Goal: Task Accomplishment & Management: Use online tool/utility

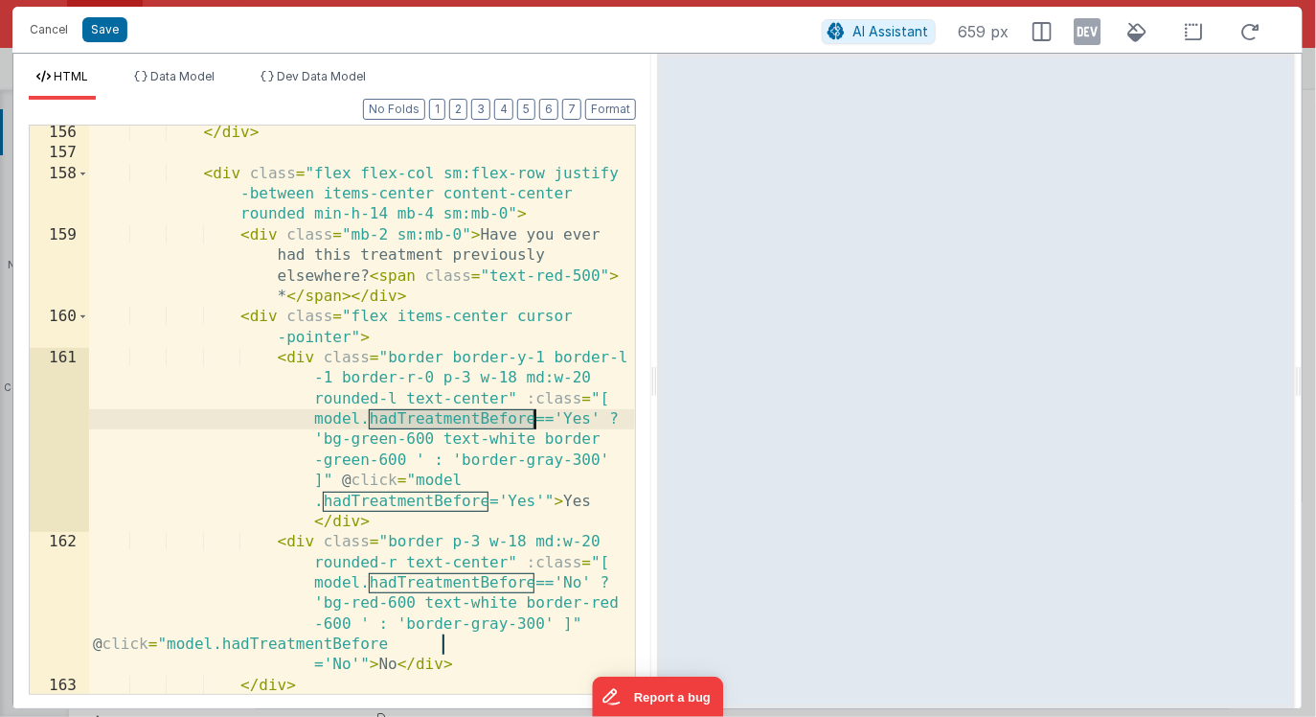
scroll to position [7233, 0]
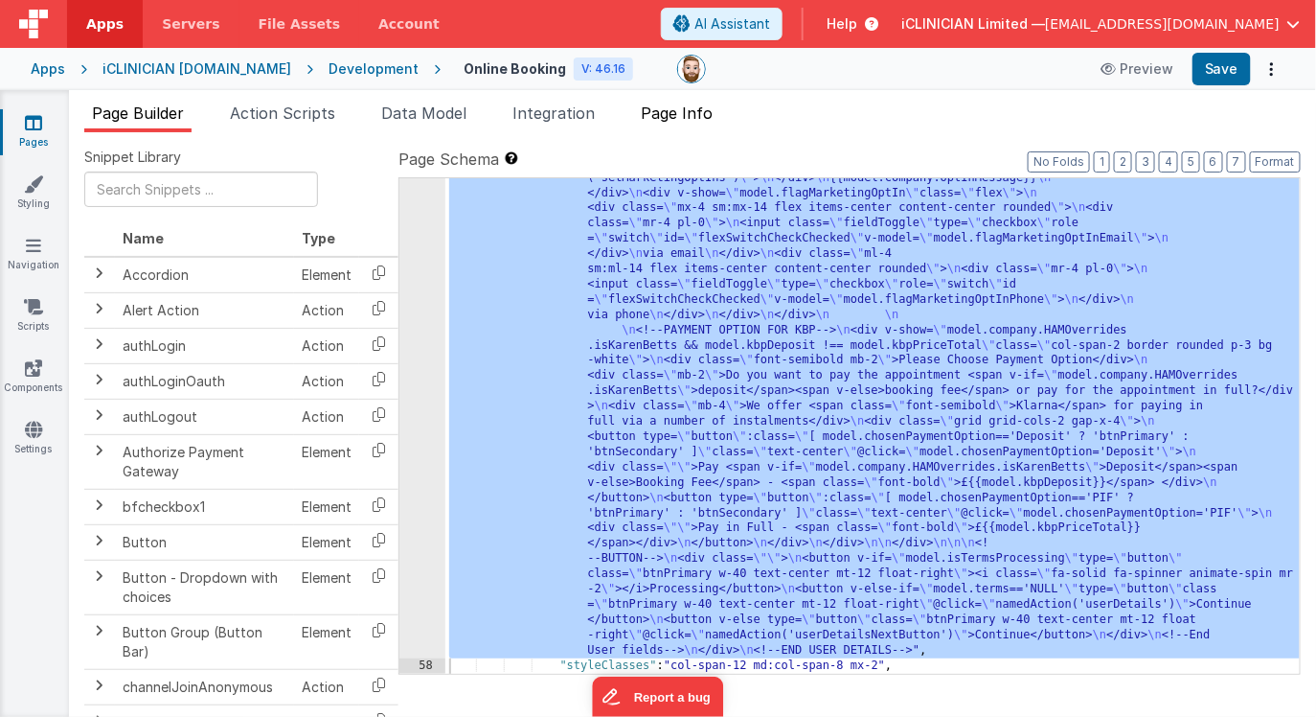
click at [686, 115] on span "Page Info" at bounding box center [677, 112] width 72 height 19
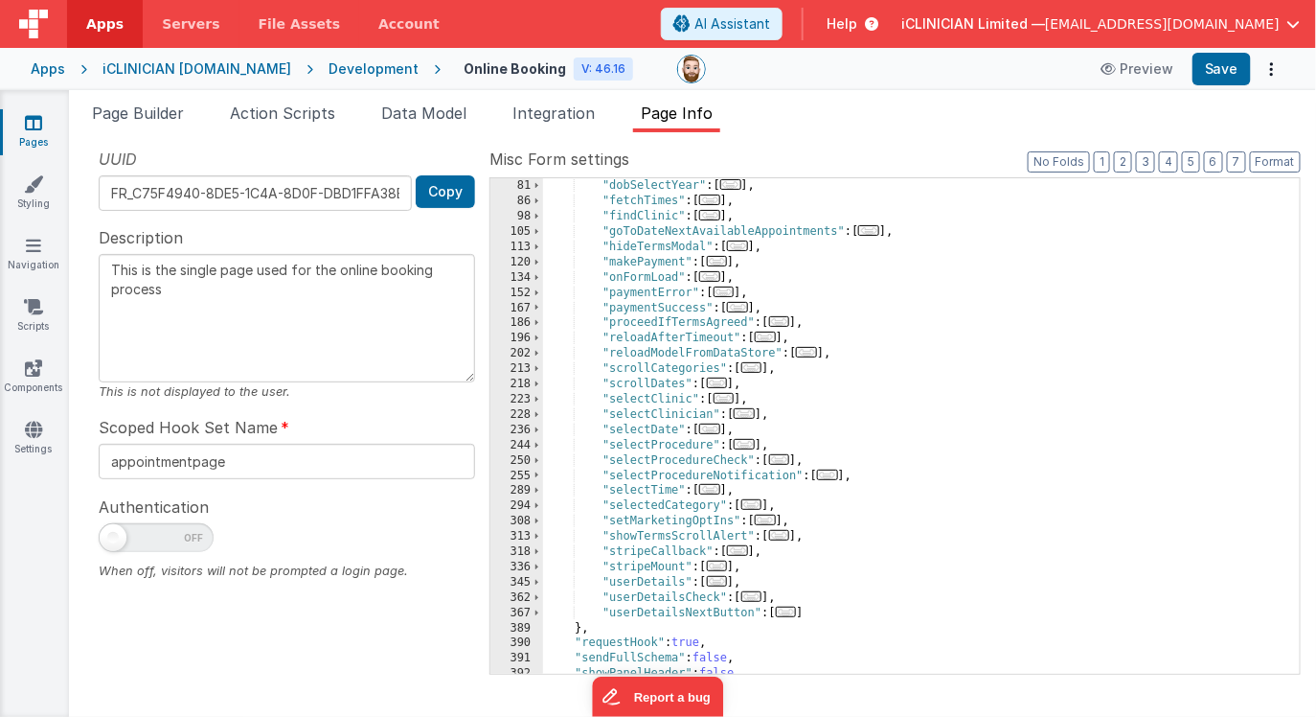
scroll to position [0, 0]
click at [742, 308] on span "..." at bounding box center [737, 307] width 21 height 11
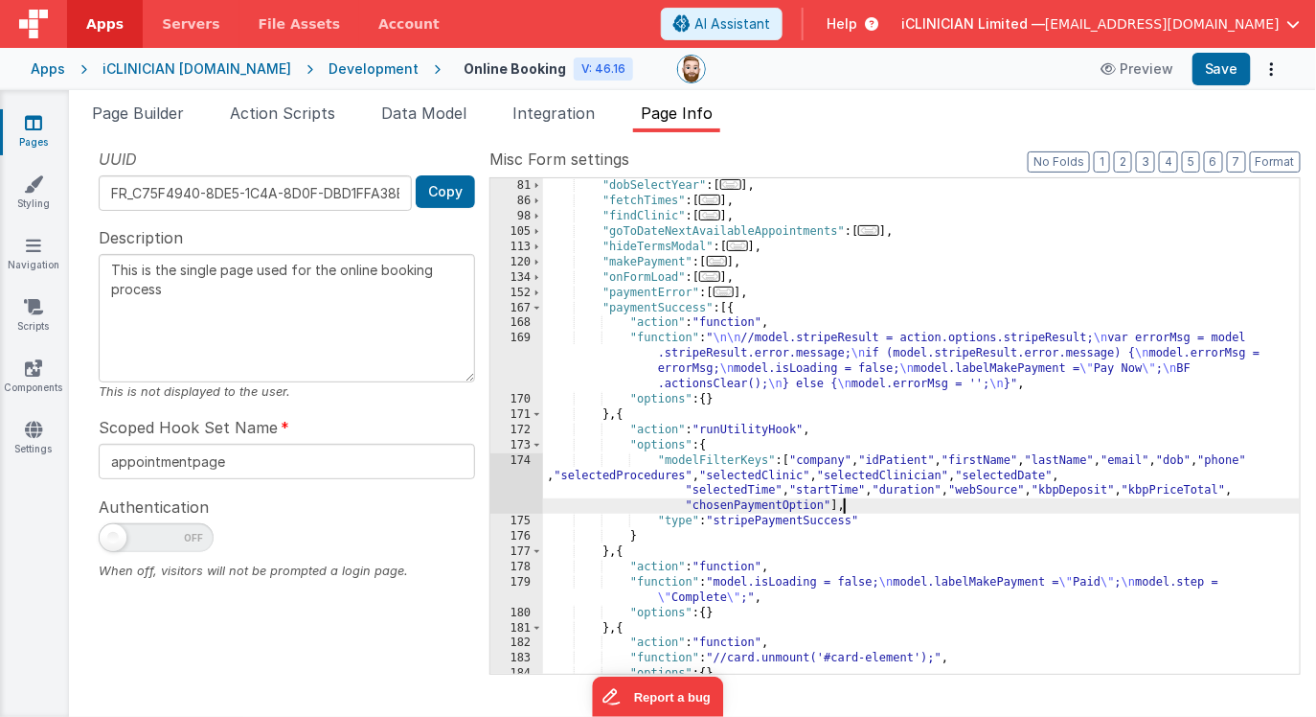
click at [851, 507] on div ""dobSelectMonth" : [ ... ] , "dobSelectYear" : [ ... ] , "fetchTimes" : [ ... ]…" at bounding box center [921, 426] width 757 height 526
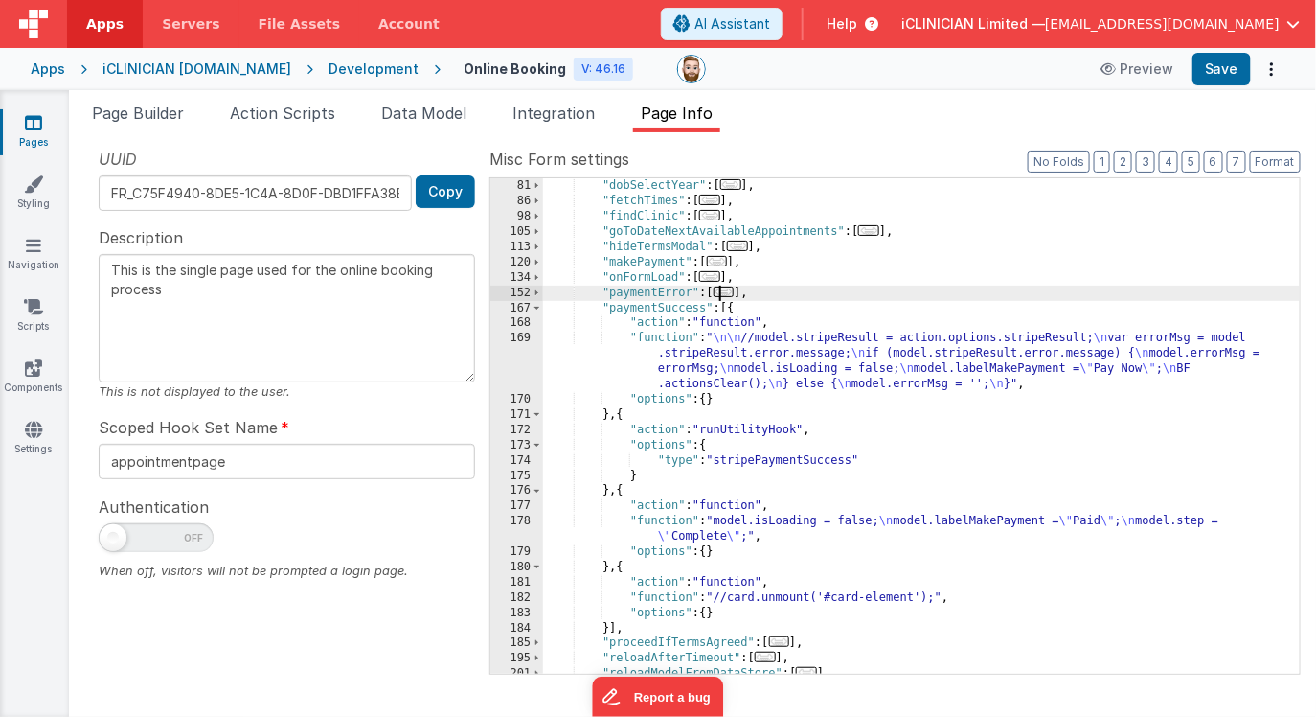
click at [728, 291] on span "..." at bounding box center [724, 291] width 21 height 11
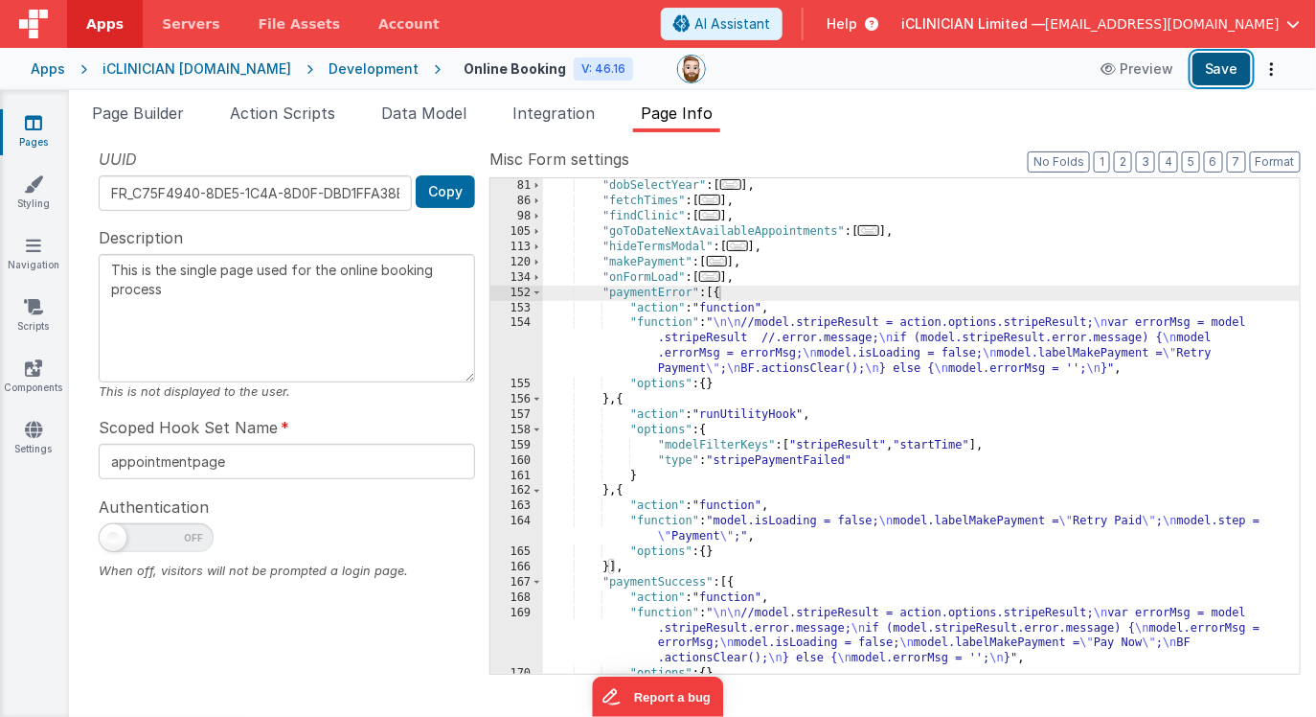
click at [1222, 80] on button "Save" at bounding box center [1222, 69] width 58 height 33
click at [162, 70] on div "iCLINICIAN [DOMAIN_NAME]" at bounding box center [197, 68] width 189 height 19
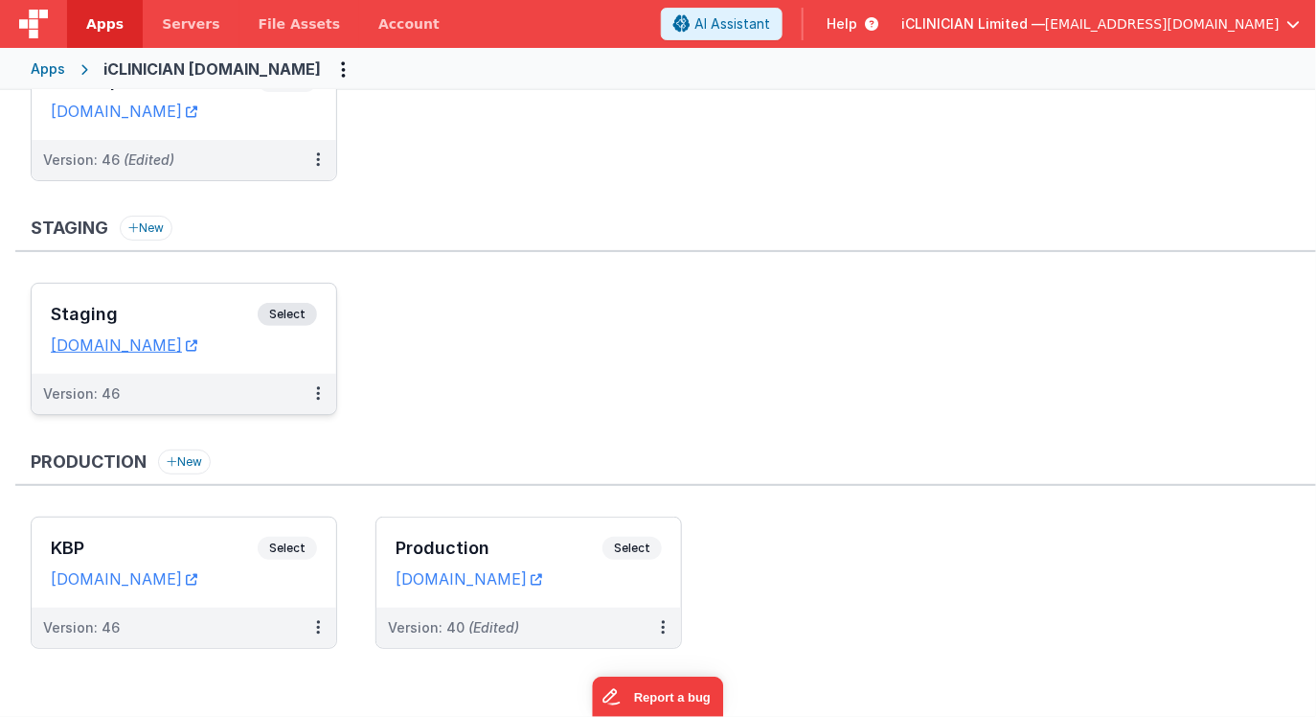
scroll to position [123, 0]
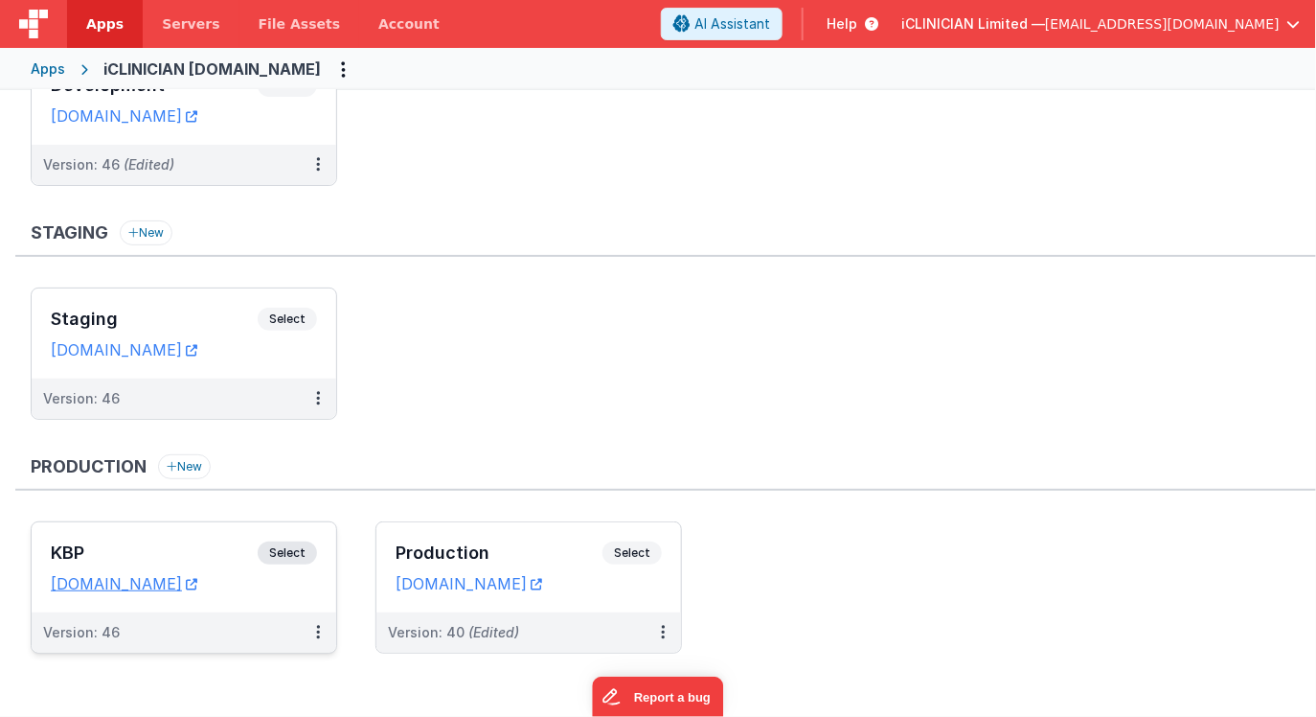
click at [216, 537] on div "KBP Select URLs [DOMAIN_NAME]" at bounding box center [184, 567] width 305 height 90
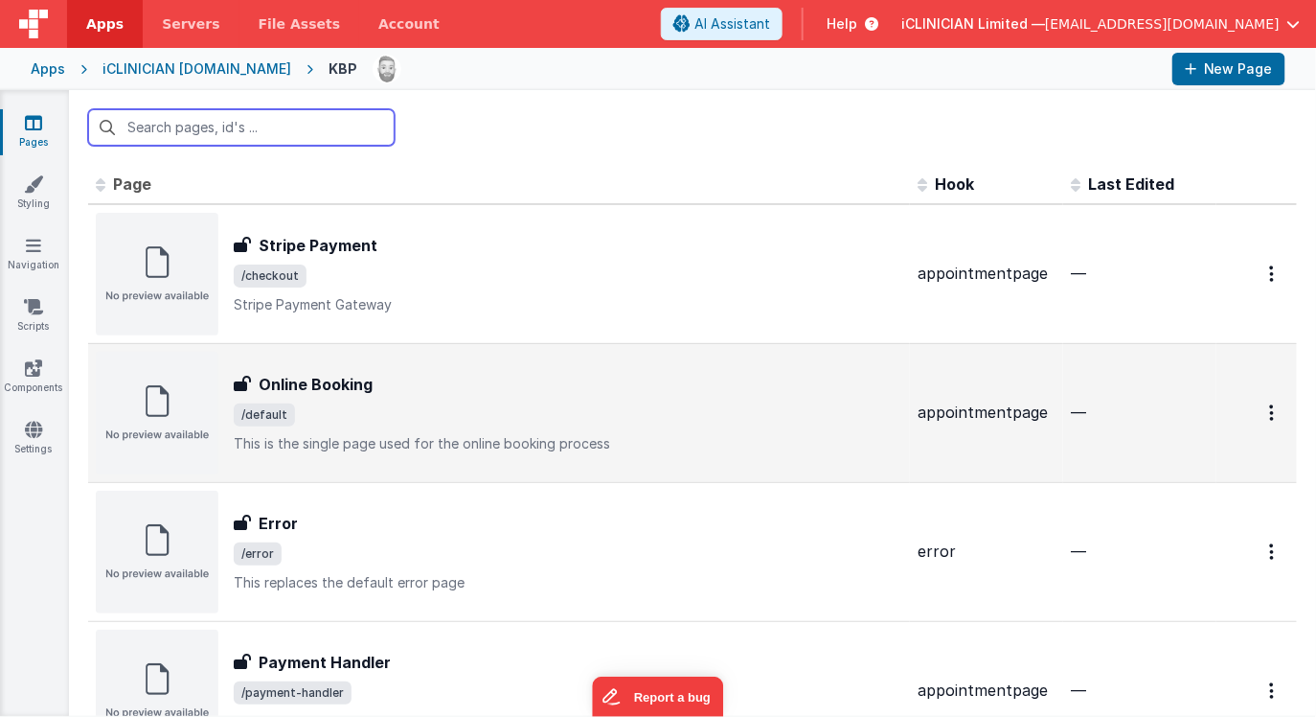
scroll to position [8, 0]
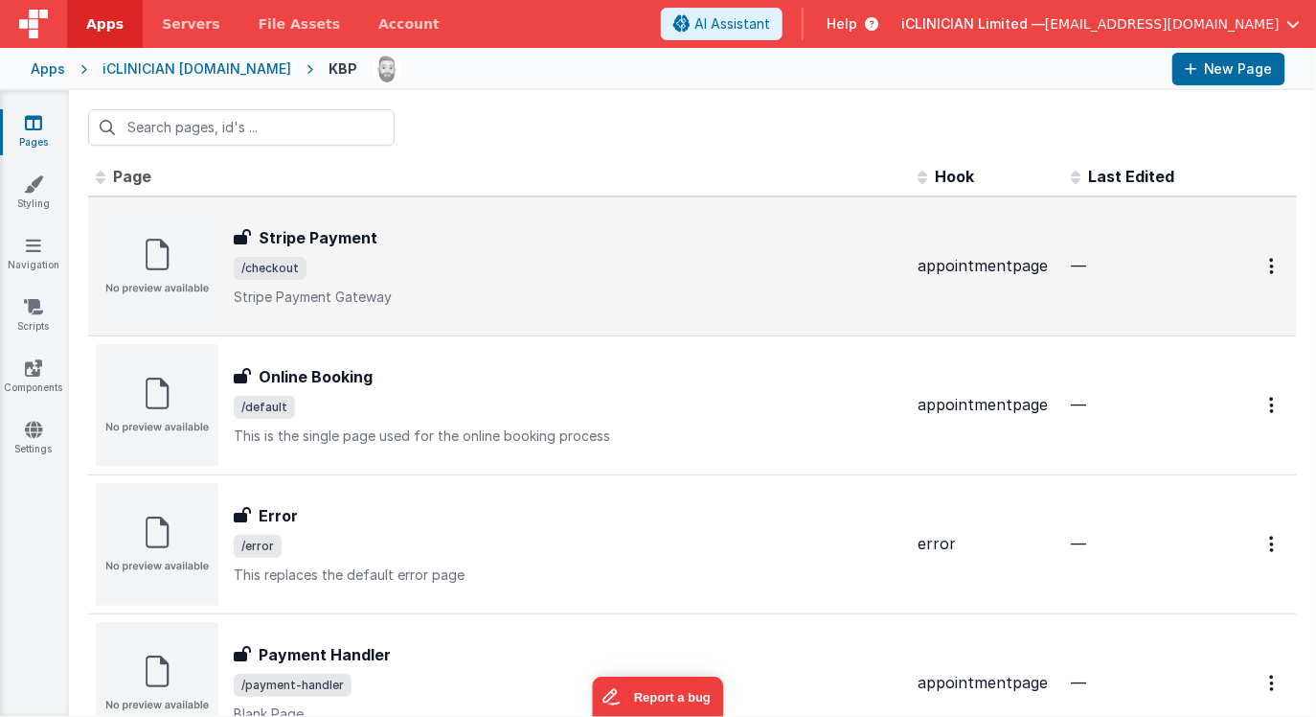
click at [400, 275] on span "/checkout" at bounding box center [568, 268] width 669 height 23
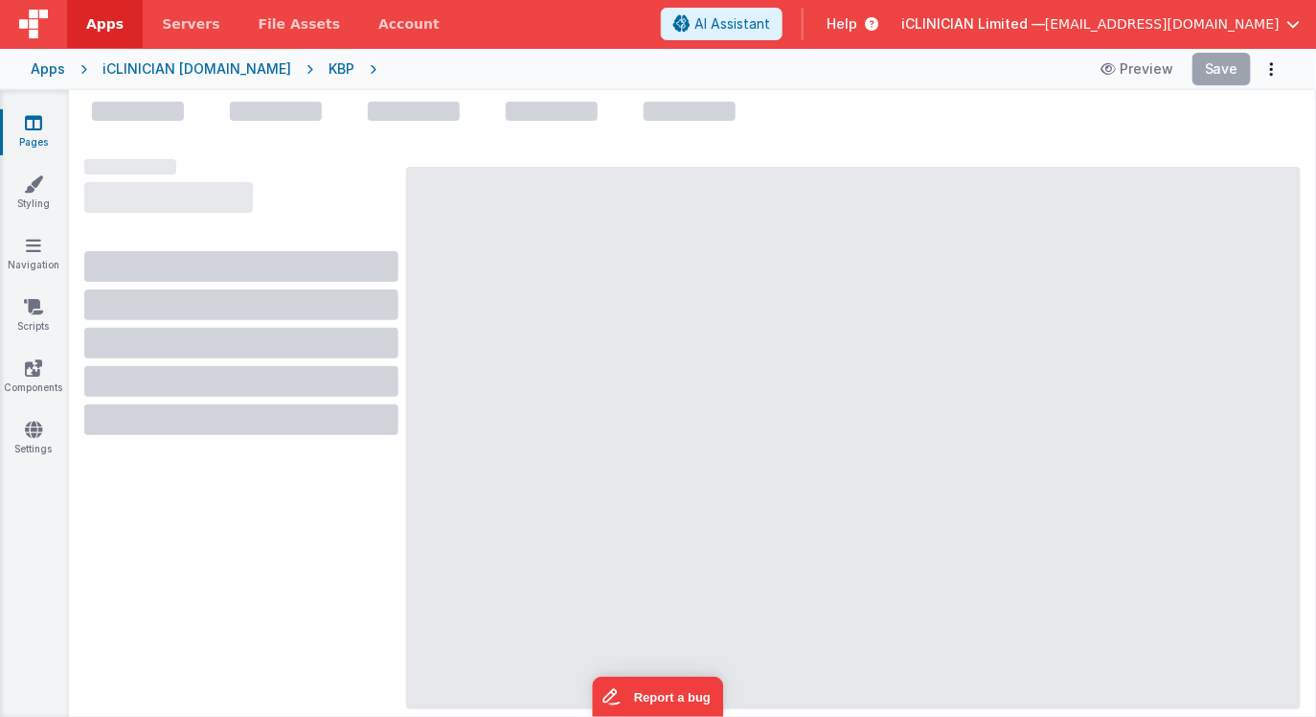
click at [201, 71] on div "iCLINICIAN [DOMAIN_NAME]" at bounding box center [197, 68] width 189 height 19
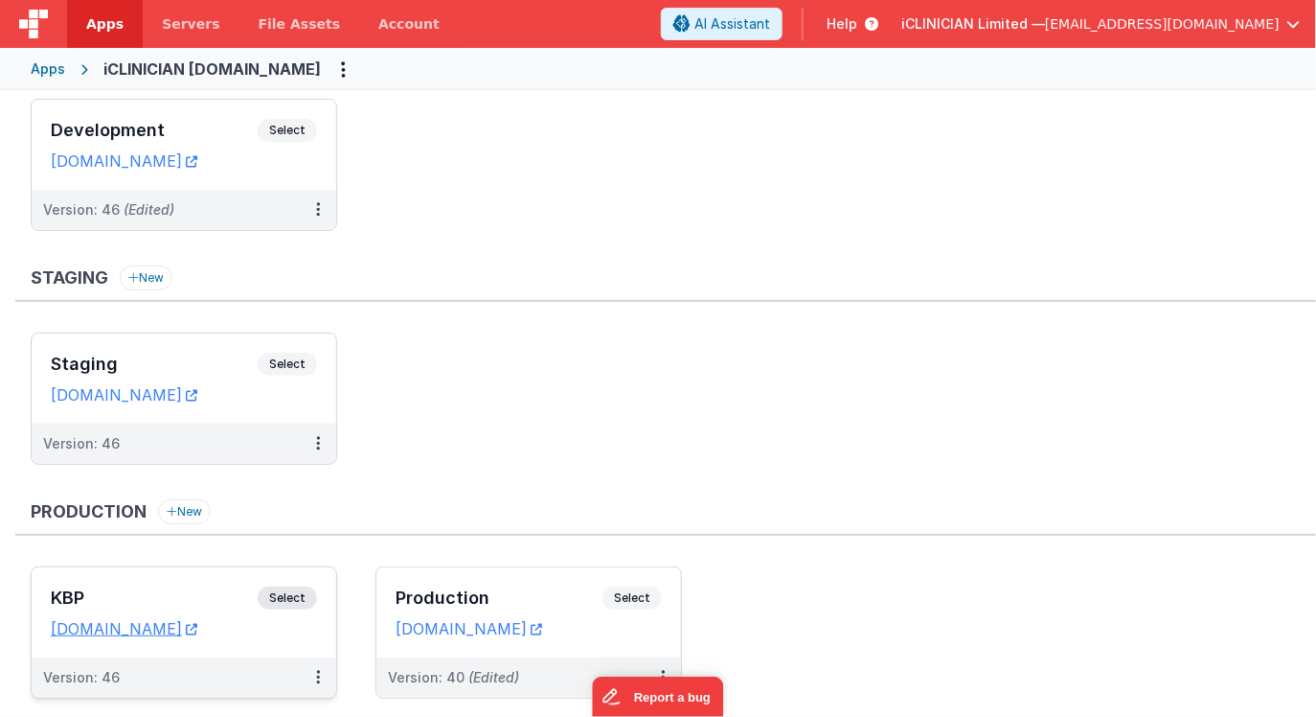
scroll to position [72, 0]
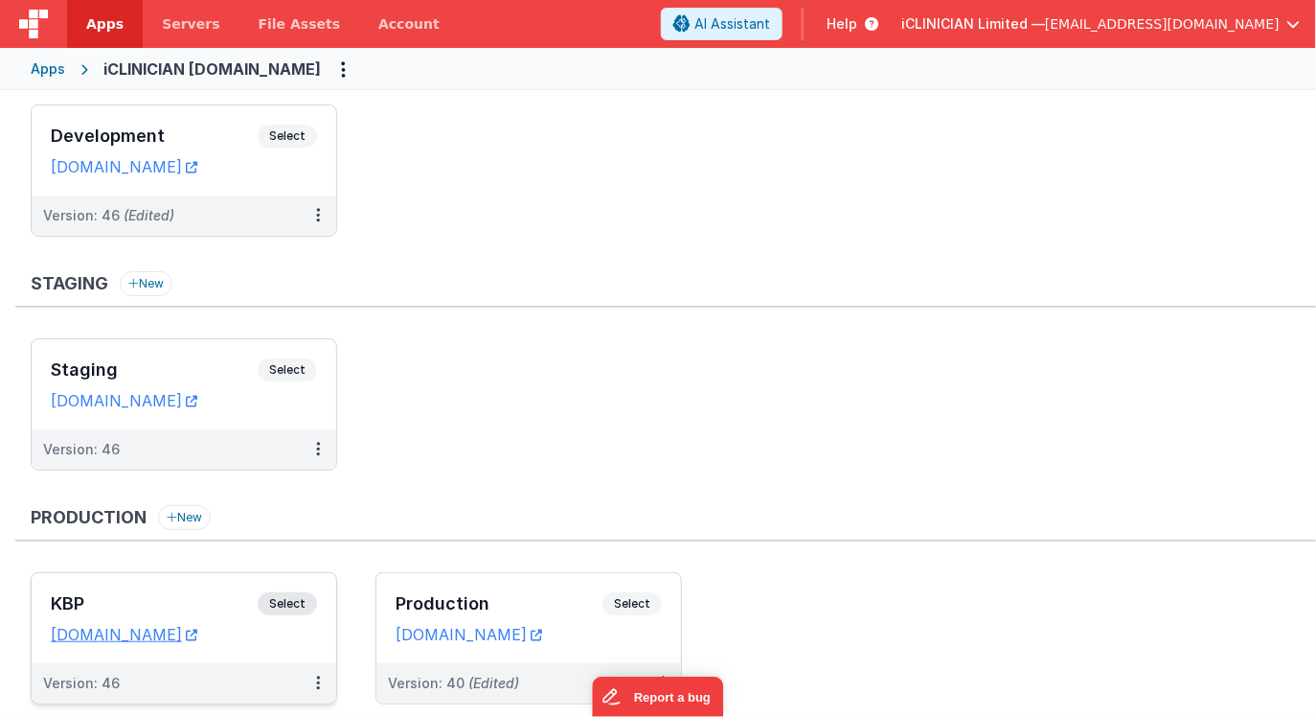
click at [197, 594] on h3 "KBP" at bounding box center [154, 603] width 207 height 19
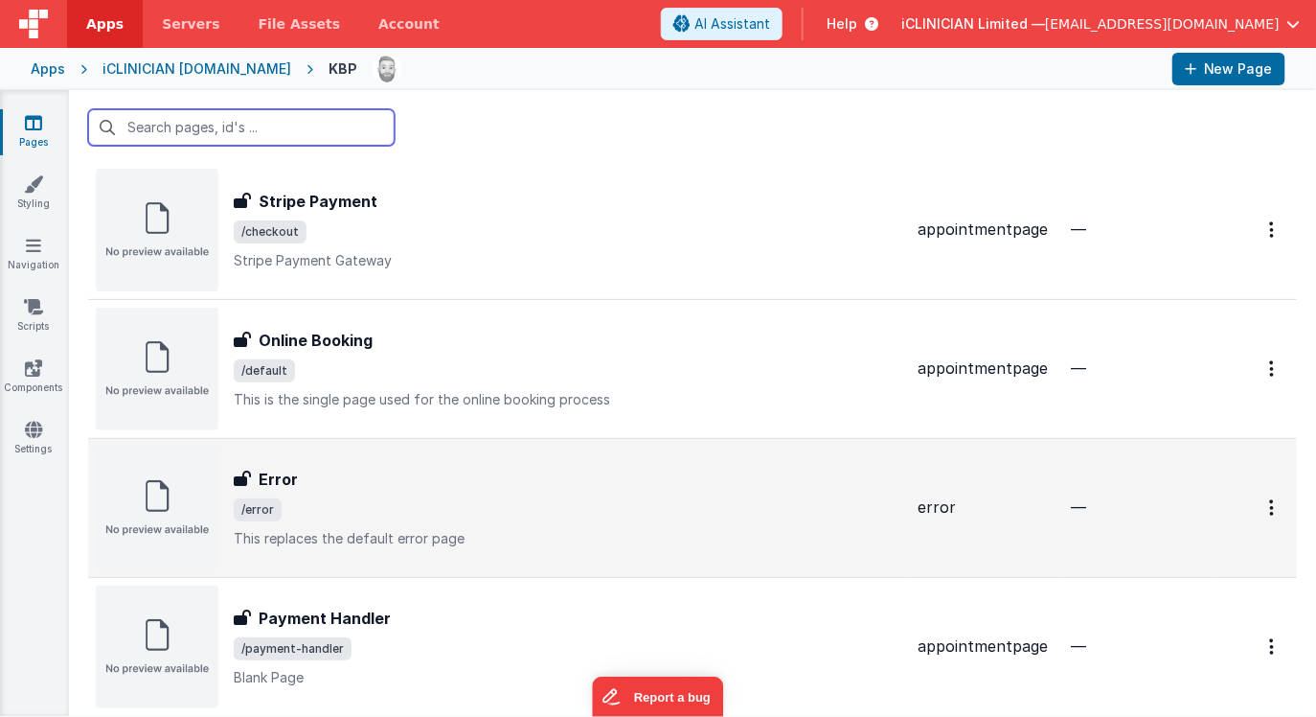
scroll to position [46, 0]
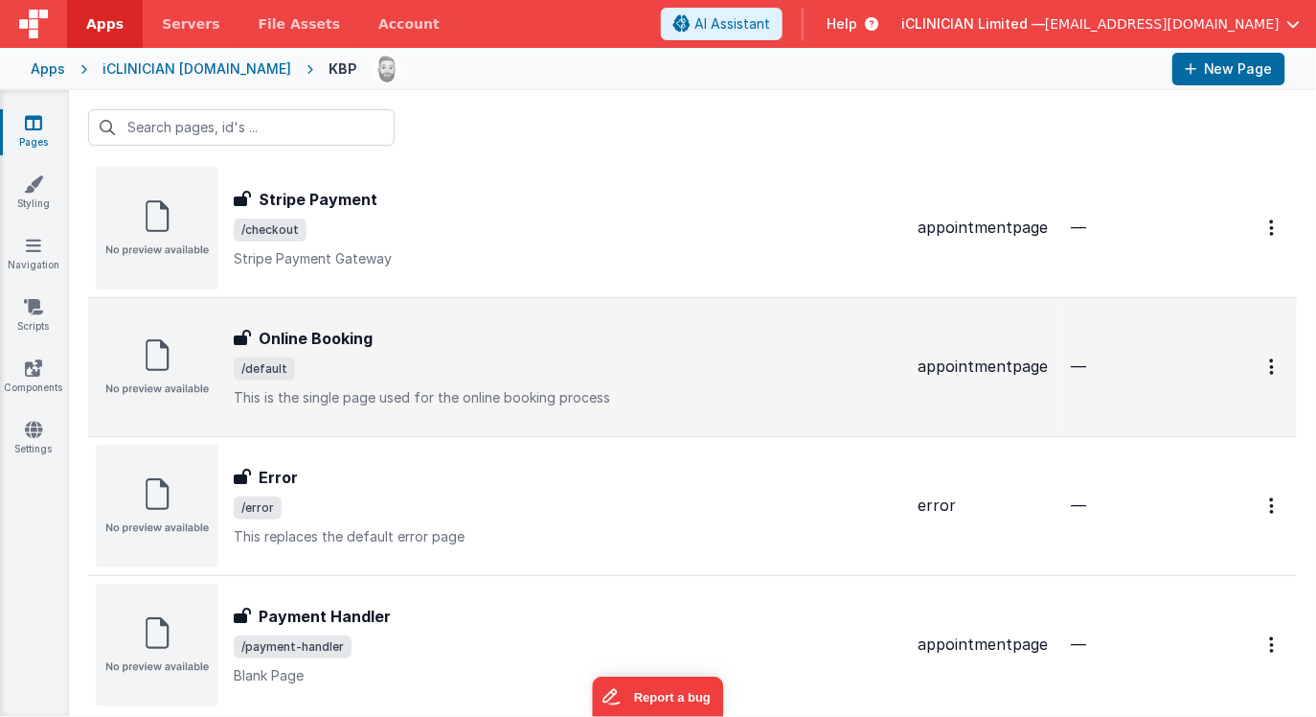
click at [398, 388] on p "This is the single page used for the online booking process" at bounding box center [568, 397] width 669 height 19
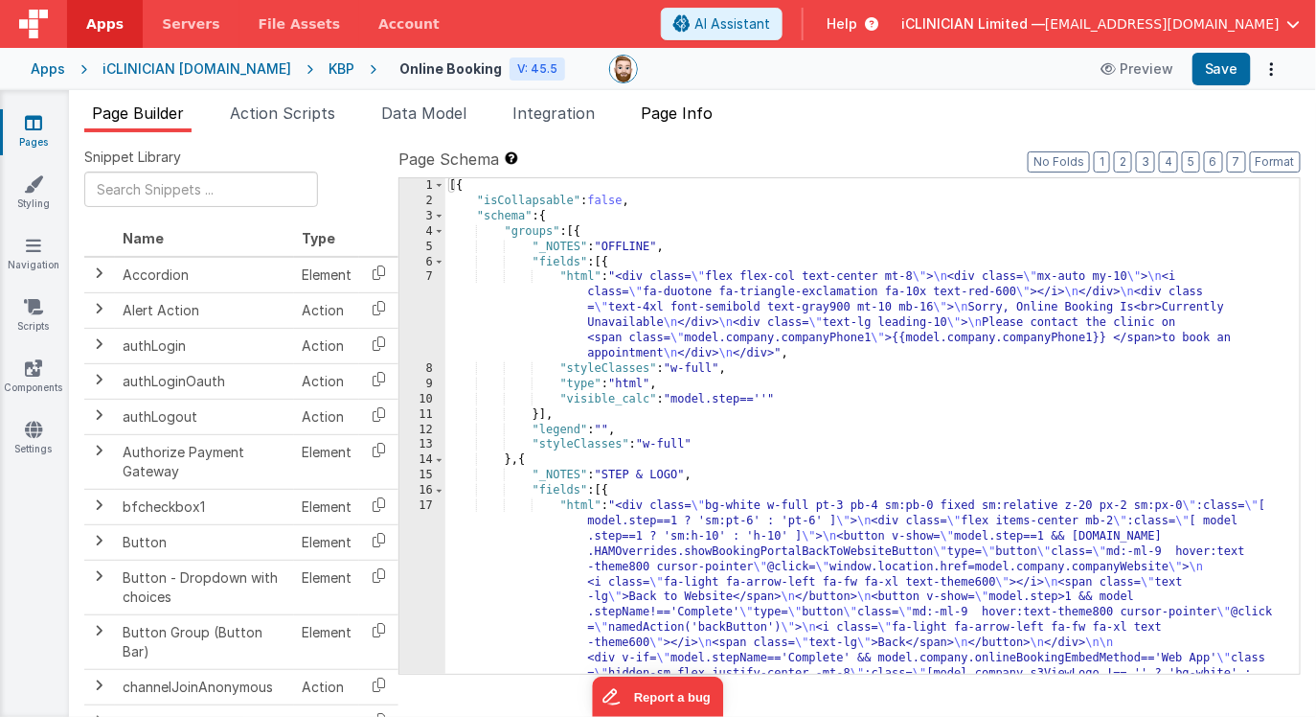
click at [690, 118] on span "Page Info" at bounding box center [677, 112] width 72 height 19
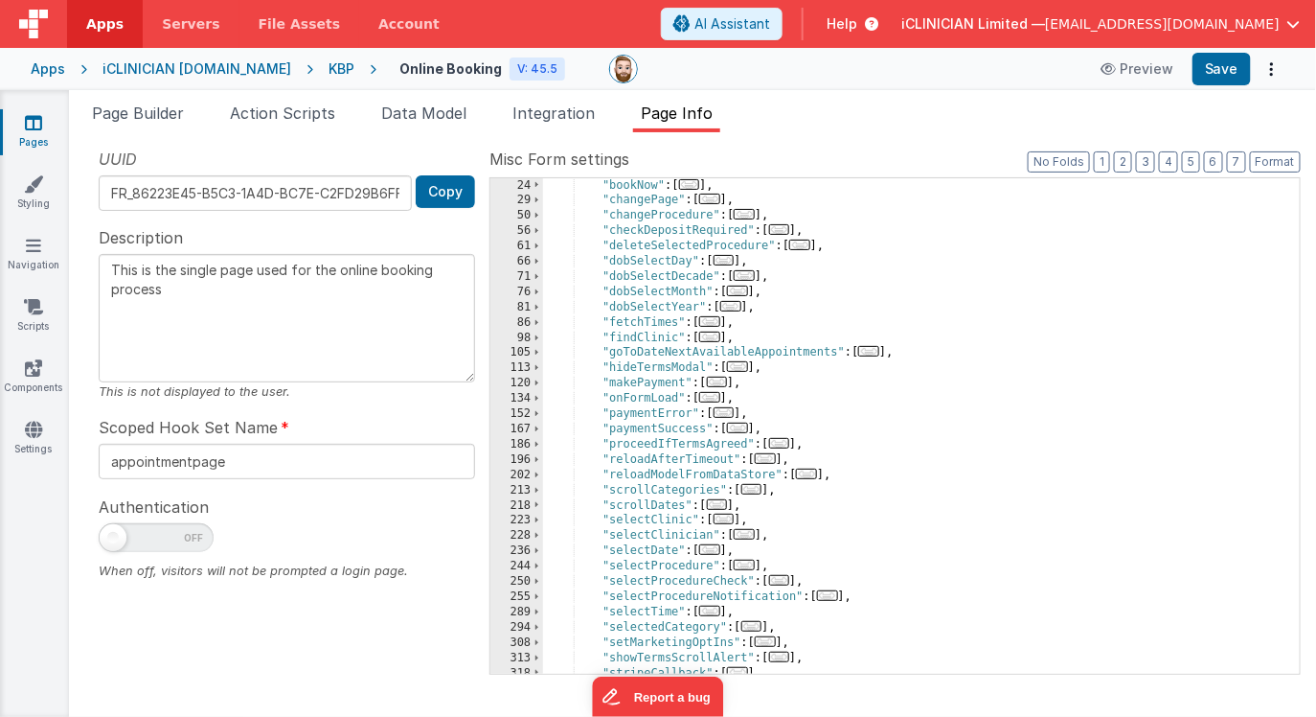
scroll to position [175, 0]
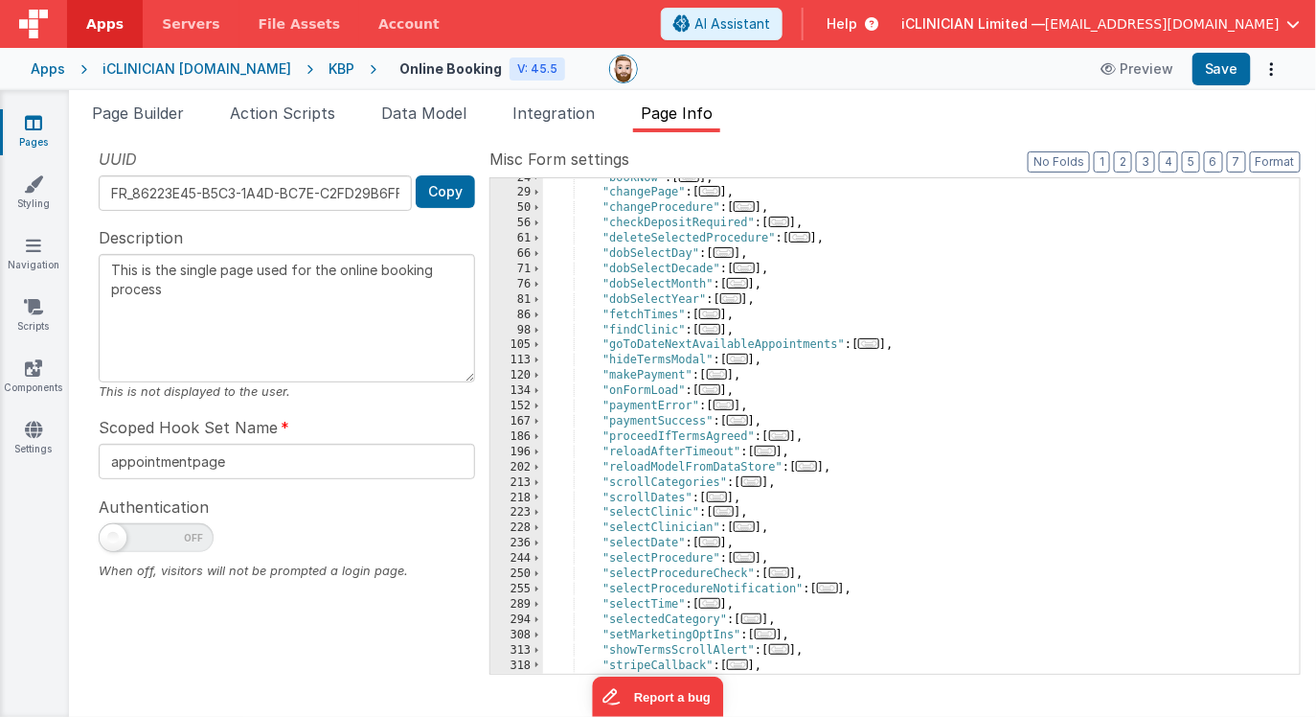
click at [738, 423] on span "..." at bounding box center [737, 420] width 21 height 11
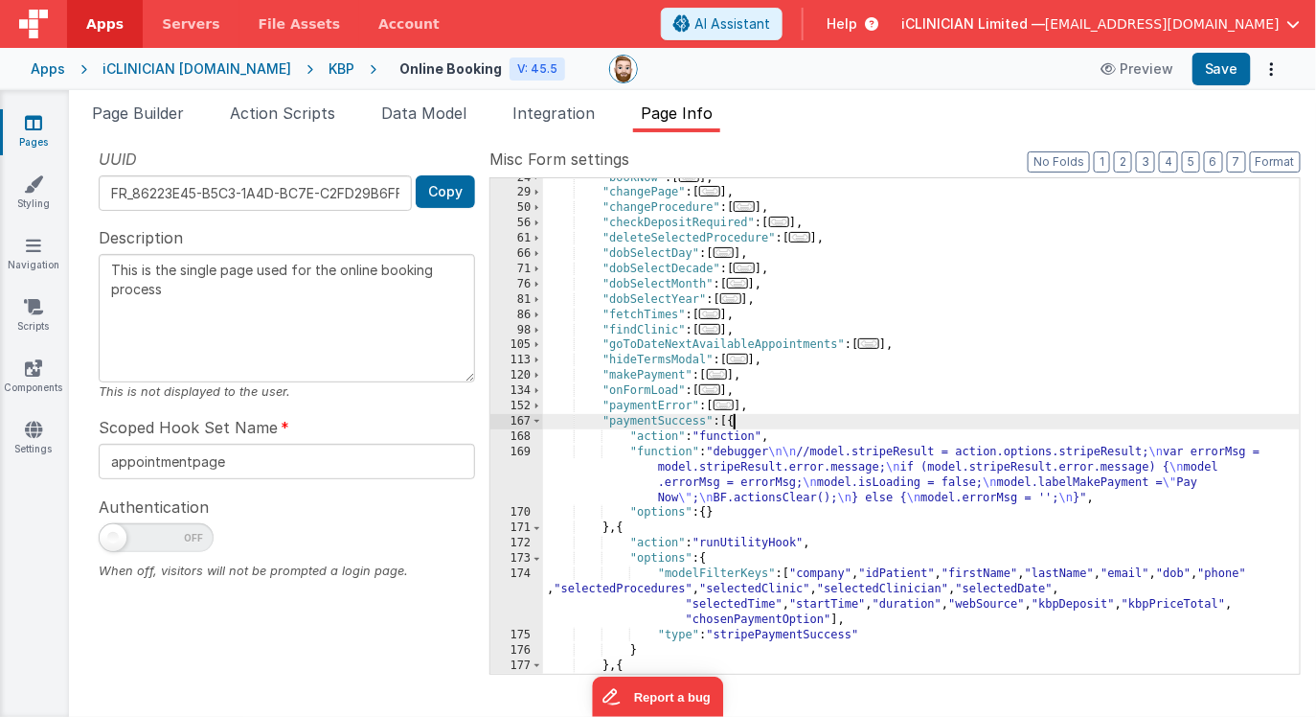
scroll to position [234, 0]
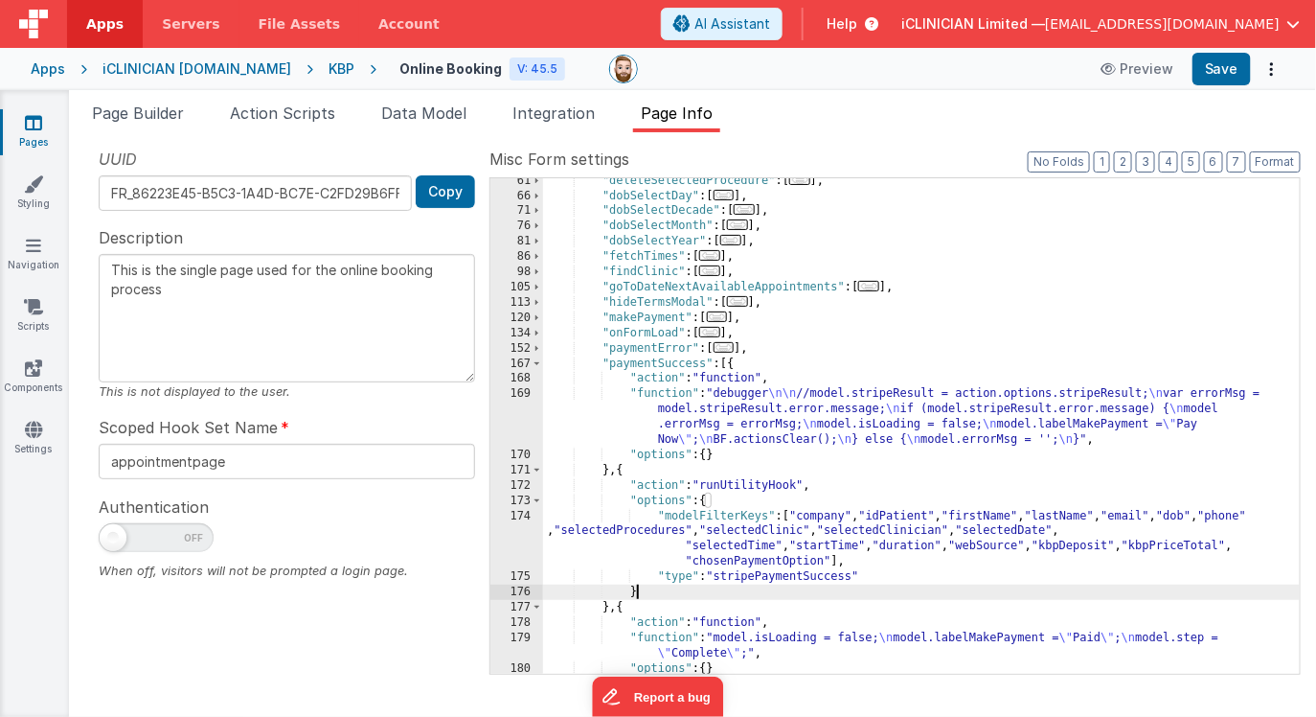
click at [674, 590] on div ""deleteSelectedProcedure" : [ ... ] , "dobSelectDay" : [ ... ] , "dobSelectDeca…" at bounding box center [921, 436] width 757 height 526
click at [874, 565] on div ""deleteSelectedProcedure" : [ ... ] , "dobSelectDay" : [ ... ] , "dobSelectDeca…" at bounding box center [921, 436] width 757 height 526
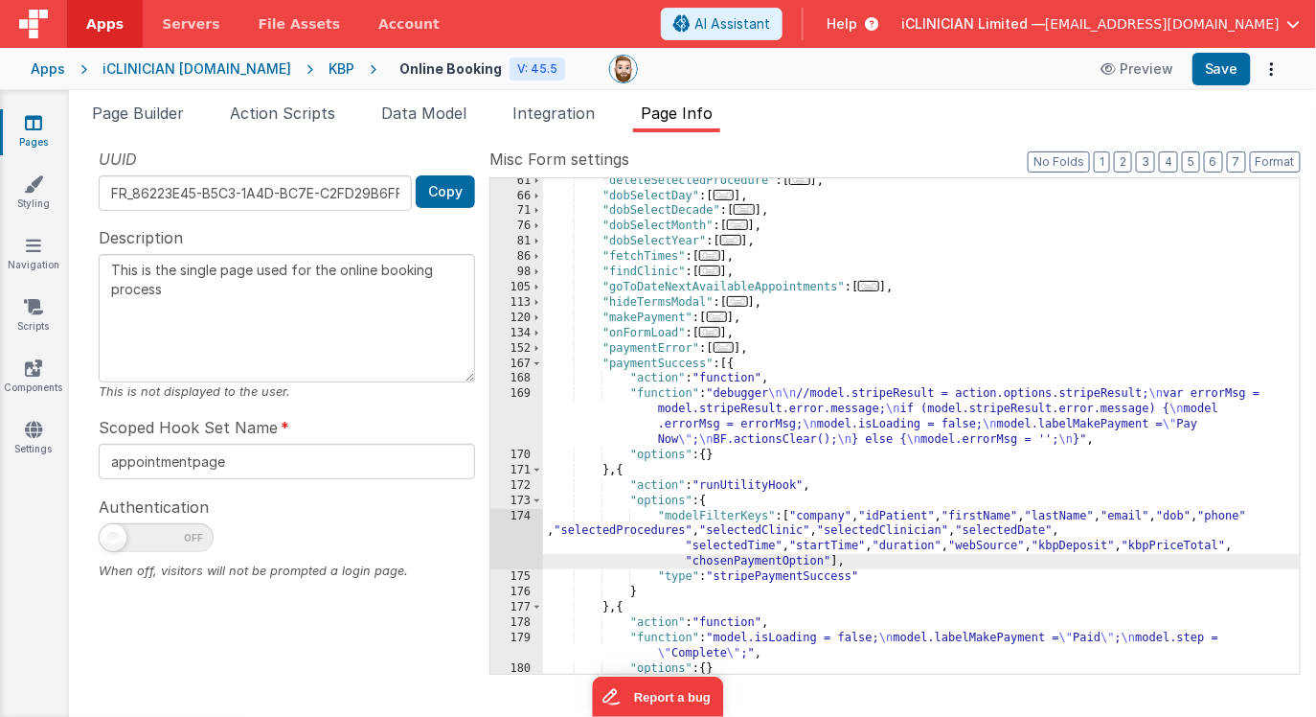
click at [657, 516] on div ""deleteSelectedProcedure" : [ ... ] , "dobSelectDay" : [ ... ] , "dobSelectDeca…" at bounding box center [921, 436] width 757 height 526
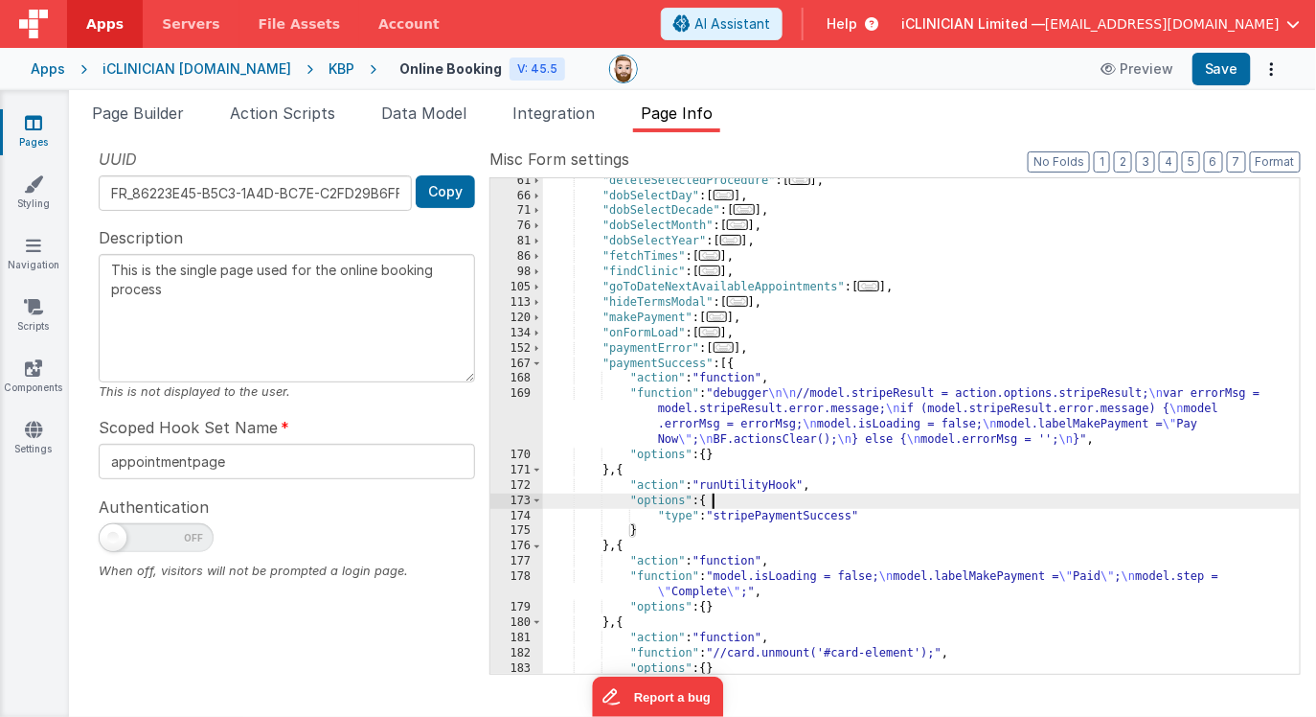
click at [277, 69] on div "iCLINICIAN [DOMAIN_NAME]" at bounding box center [197, 68] width 189 height 19
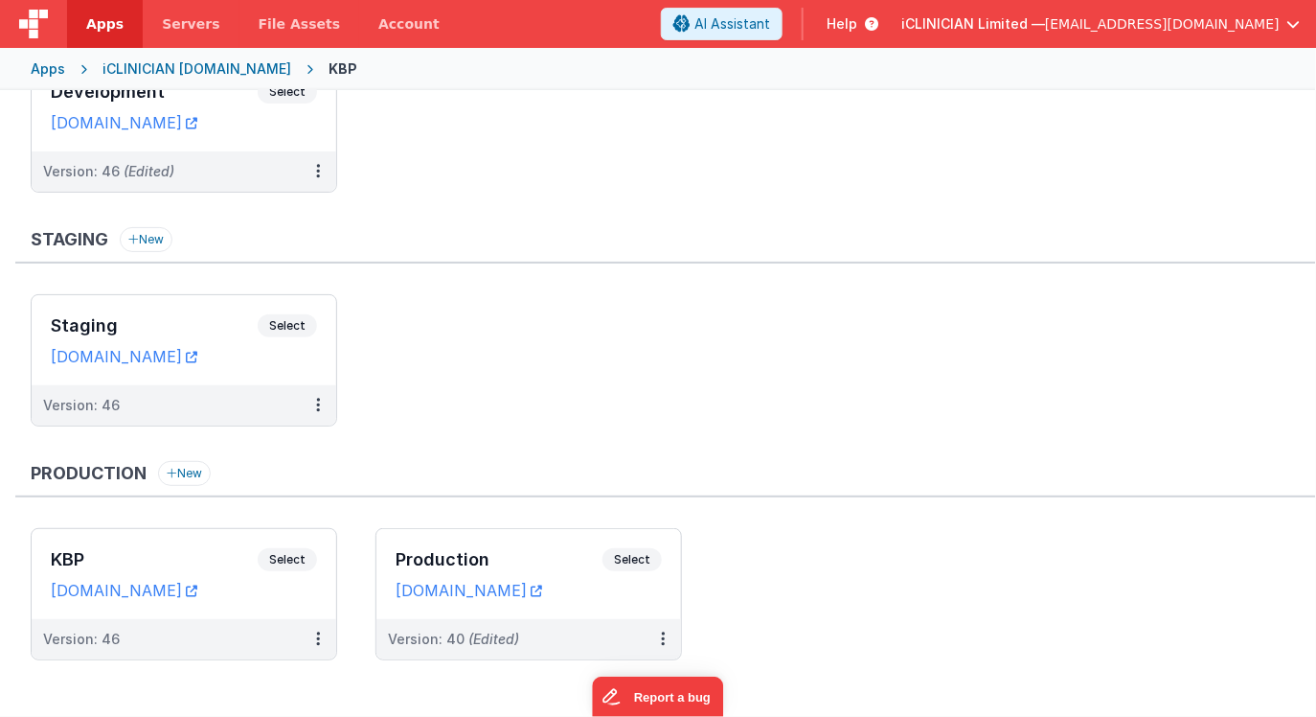
scroll to position [117, 0]
click at [206, 321] on h3 "Staging" at bounding box center [154, 324] width 207 height 19
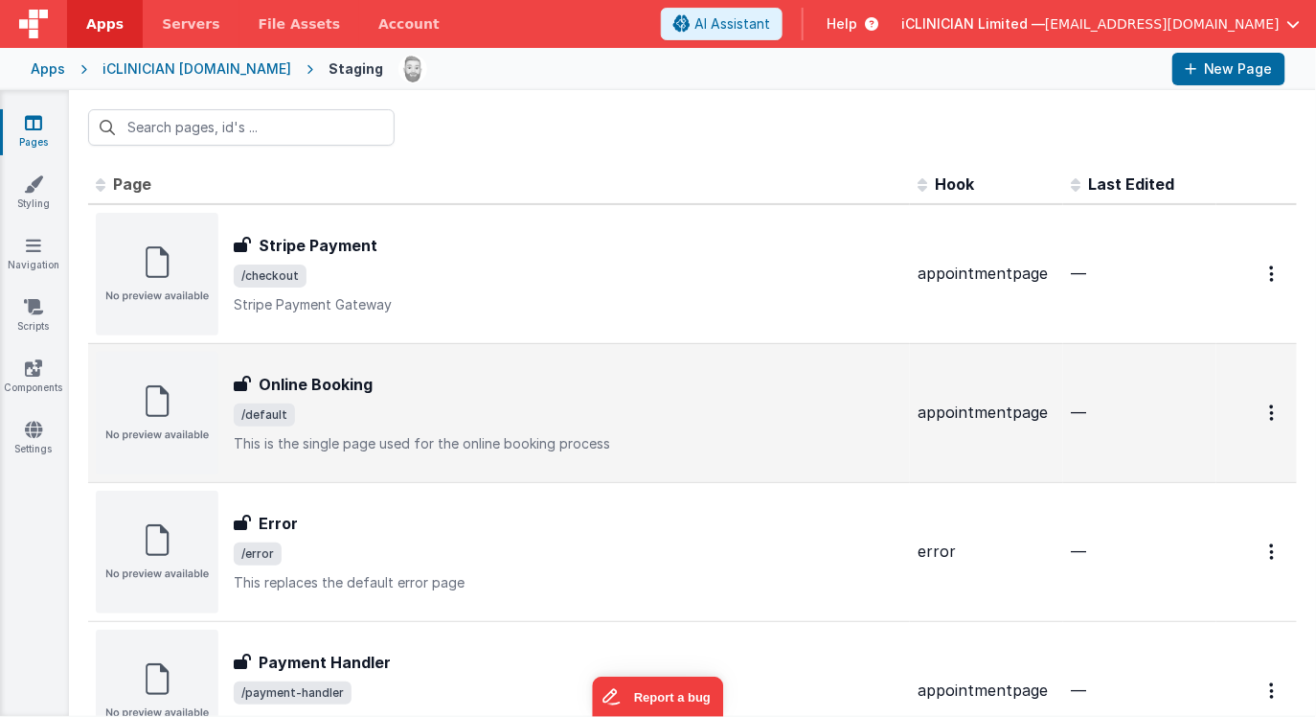
click at [369, 404] on span "/default" at bounding box center [568, 414] width 669 height 23
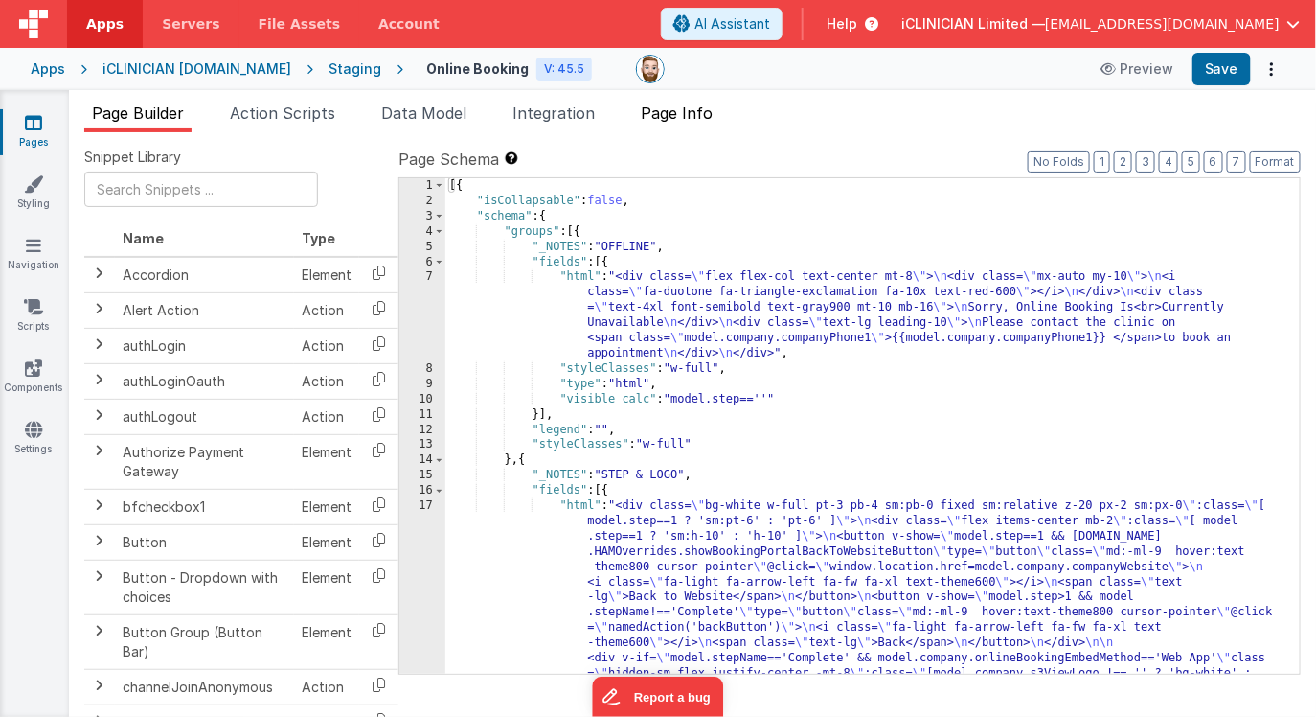
click at [679, 120] on span "Page Info" at bounding box center [677, 112] width 72 height 19
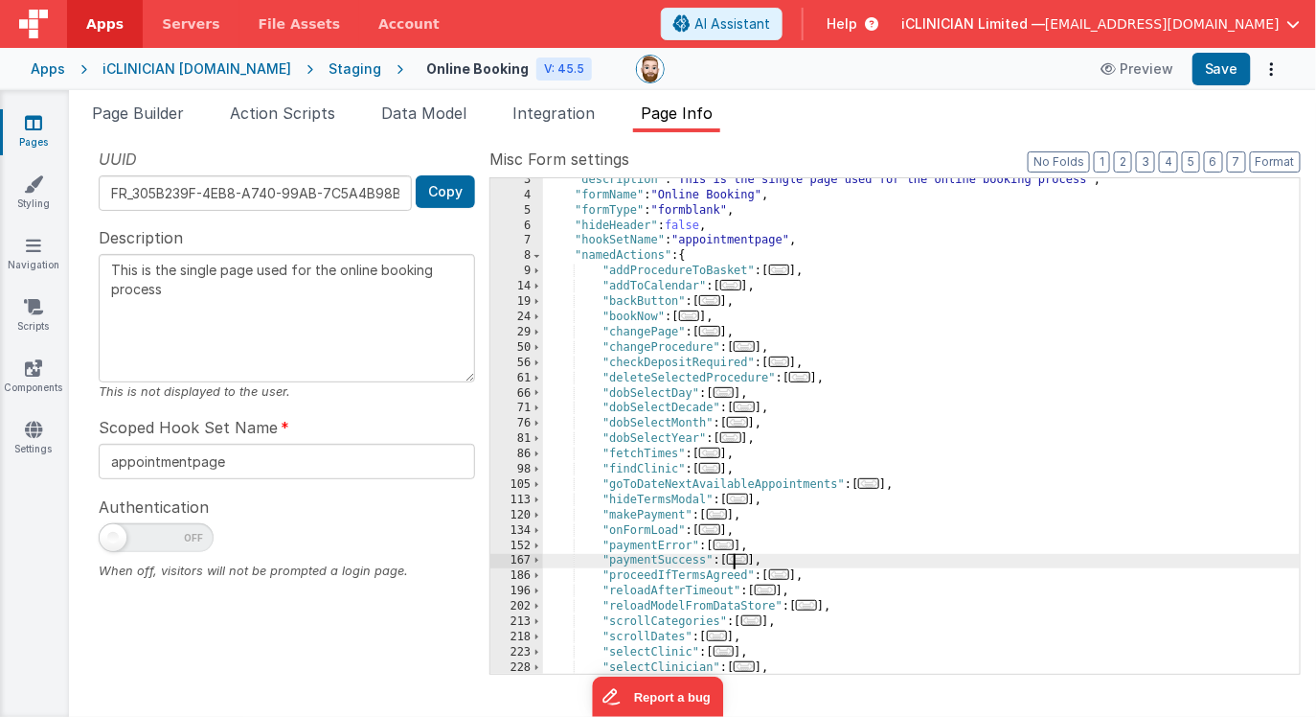
click at [743, 557] on span "..." at bounding box center [737, 559] width 21 height 11
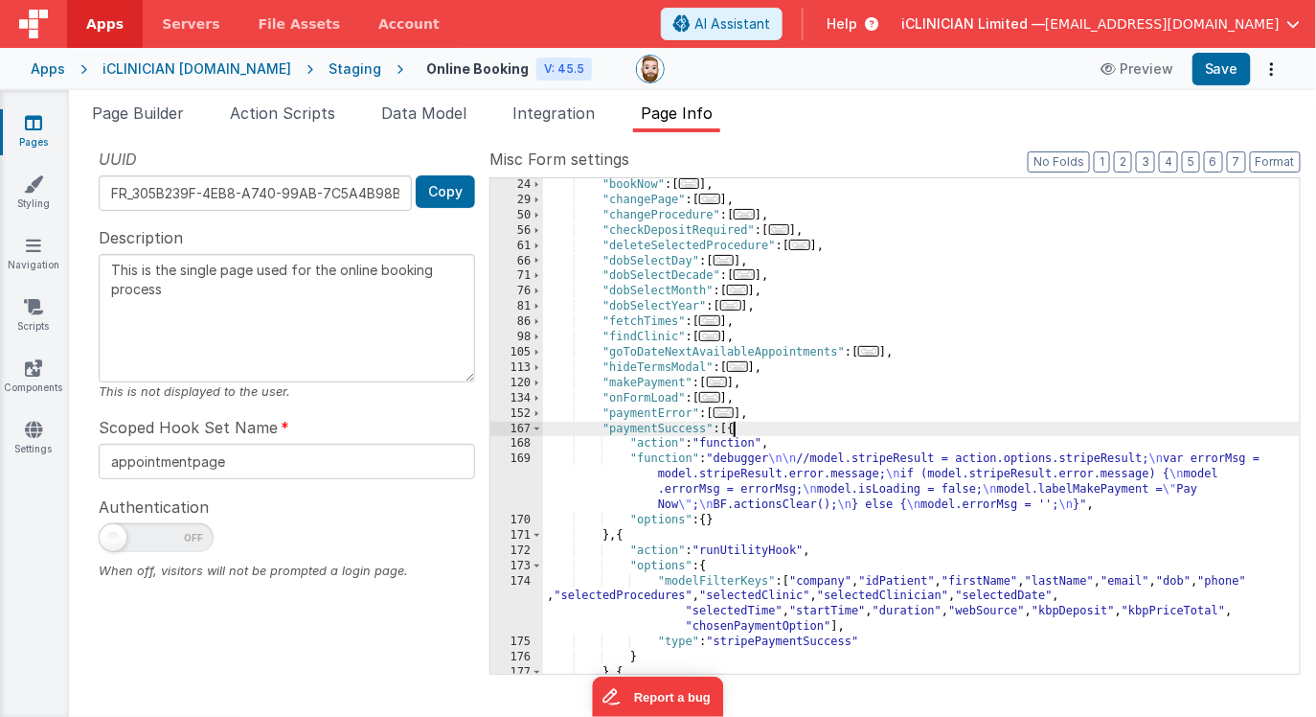
scroll to position [183, 0]
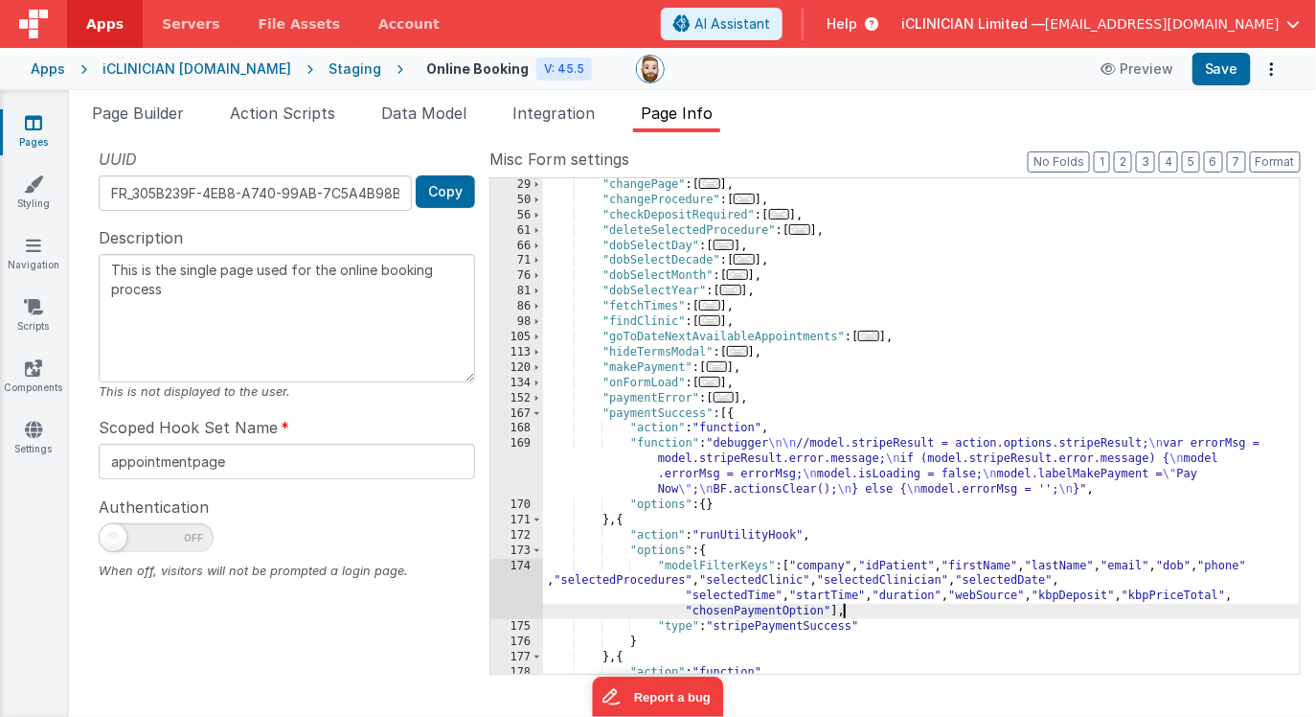
click at [853, 610] on div ""changePage" : [ ... ] , "changeProcedure" : [ ... ] , "checkDepositRequired" :…" at bounding box center [921, 447] width 757 height 541
click at [658, 563] on div ""changePage" : [ ... ] , "changeProcedure" : [ ... ] , "checkDepositRequired" :…" at bounding box center [921, 447] width 757 height 541
